Goal: Task Accomplishment & Management: Manage account settings

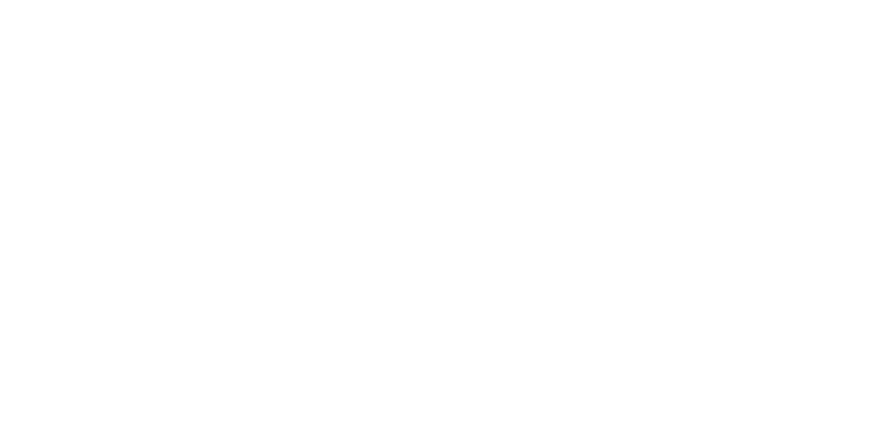
click at [200, 0] on html at bounding box center [448, 0] width 896 height 0
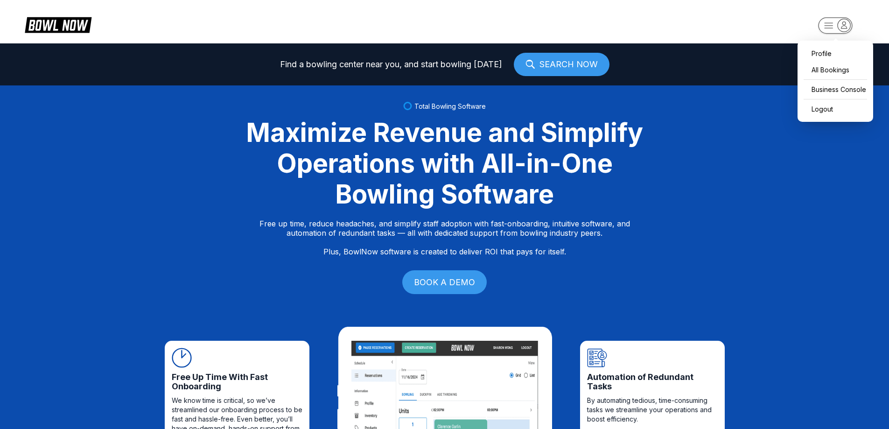
click at [848, 21] on icon "button" at bounding box center [844, 25] width 13 height 13
click at [847, 90] on div "Business Console" at bounding box center [836, 89] width 66 height 16
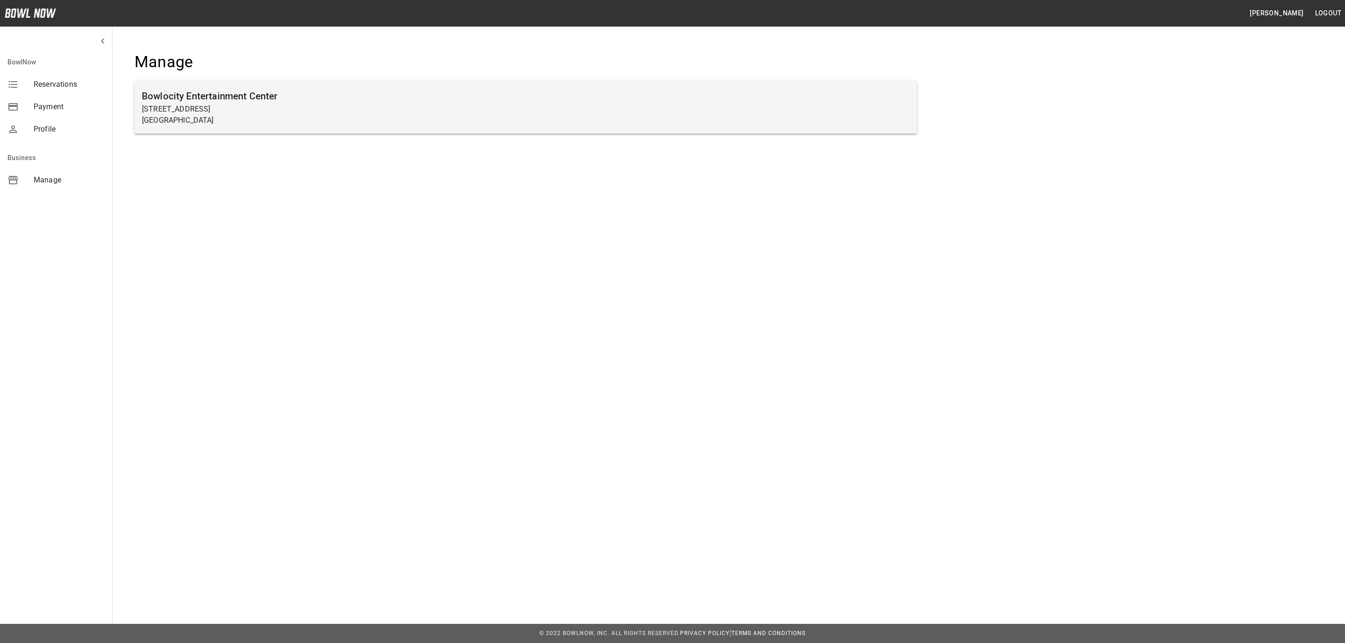
click at [202, 102] on h6 "Bowlocity Entertainment Center" at bounding box center [525, 96] width 767 height 15
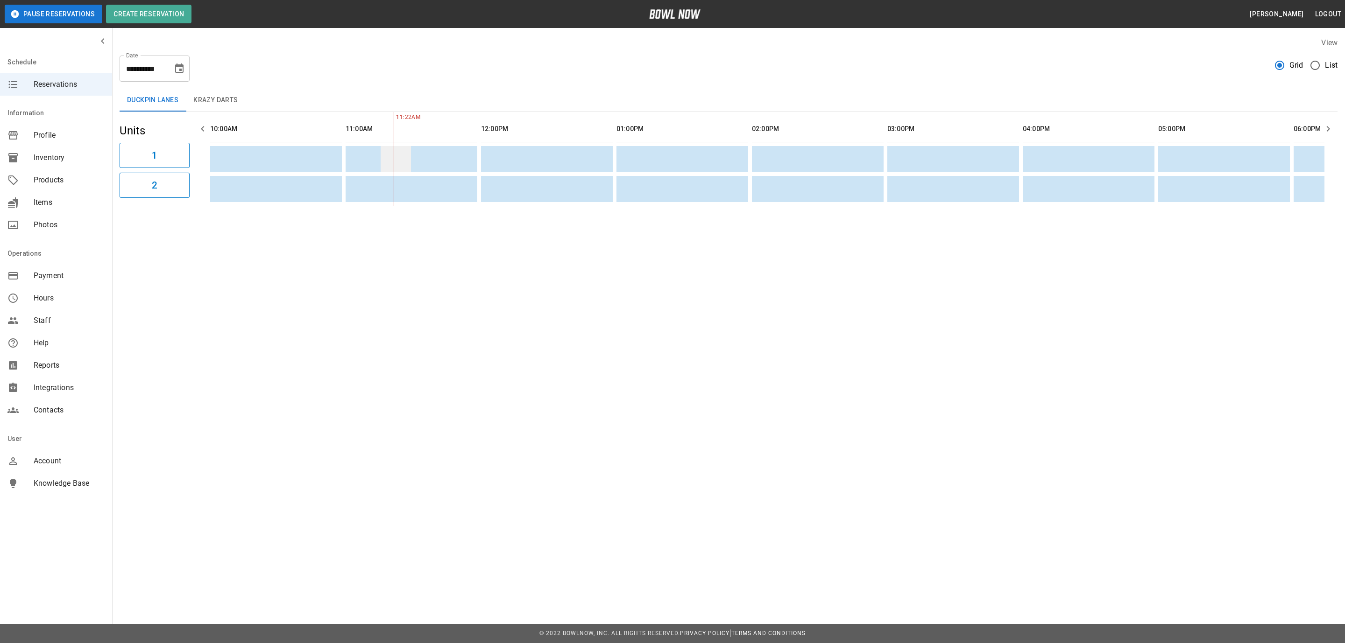
scroll to position [0, 135]
click at [47, 181] on span "Products" at bounding box center [69, 180] width 71 height 11
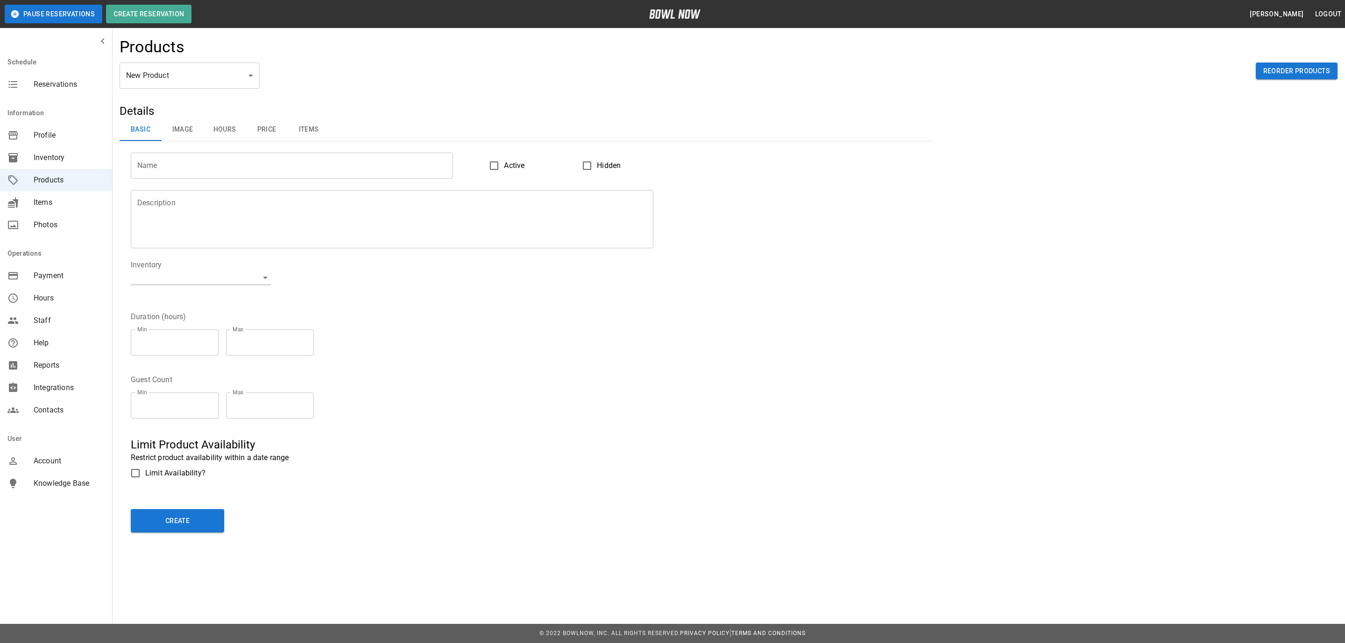
click at [54, 161] on span "Inventory" at bounding box center [69, 157] width 71 height 11
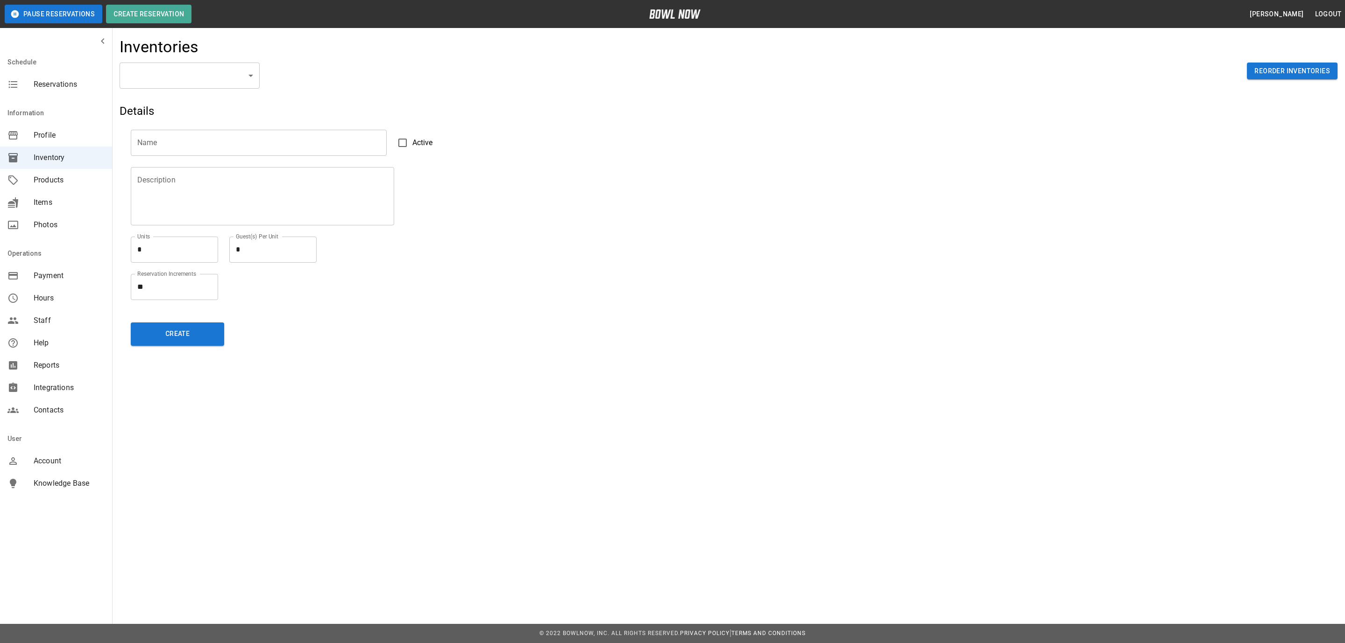
click at [58, 130] on span "Profile" at bounding box center [69, 135] width 71 height 11
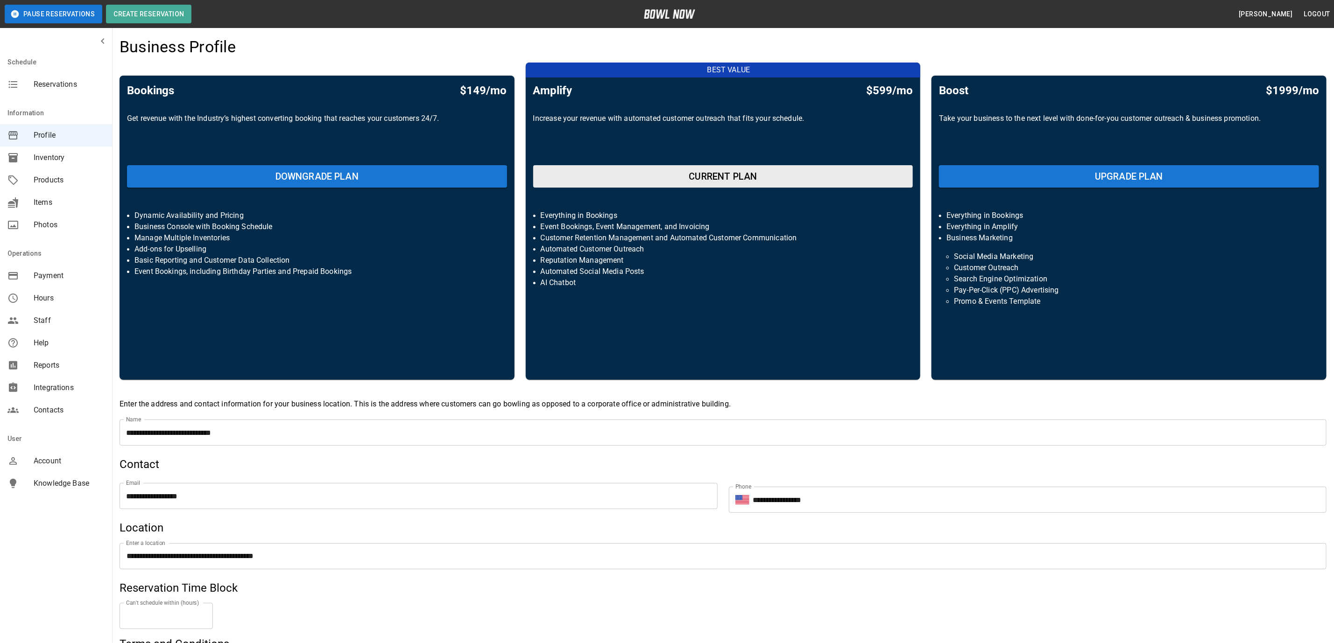
click at [49, 155] on span "Inventory" at bounding box center [69, 157] width 71 height 11
